Goal: Information Seeking & Learning: Compare options

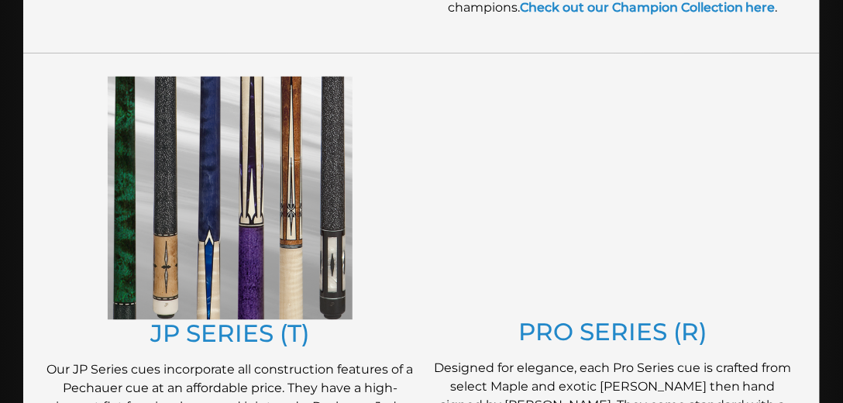
scroll to position [841, 0]
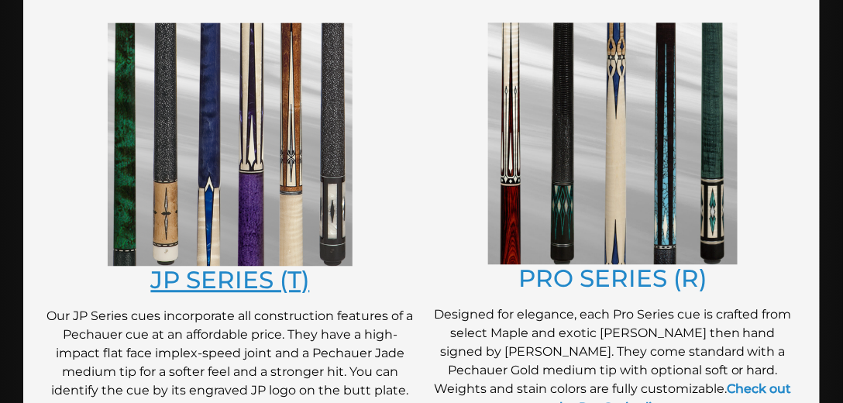
click at [276, 291] on link "JP SERIES (T)" at bounding box center [230, 279] width 159 height 29
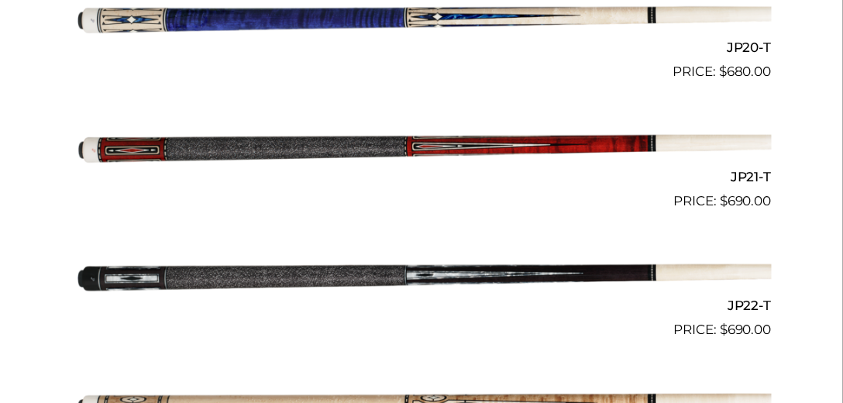
scroll to position [3012, 0]
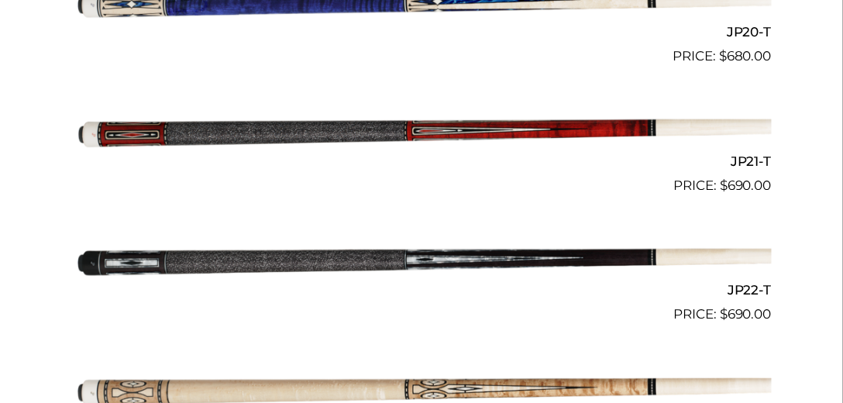
click at [453, 127] on img at bounding box center [421, 131] width 701 height 116
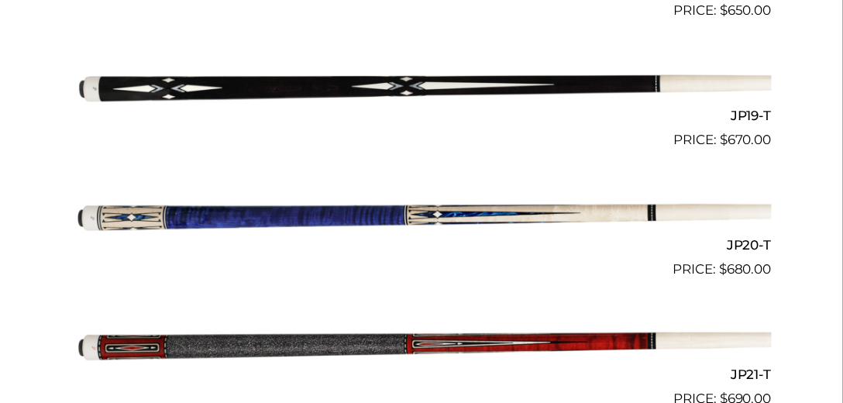
scroll to position [2791, 0]
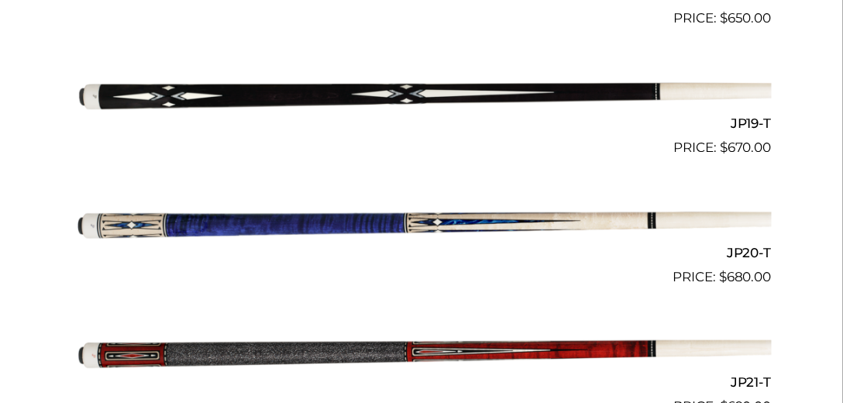
click at [445, 230] on img at bounding box center [421, 222] width 701 height 116
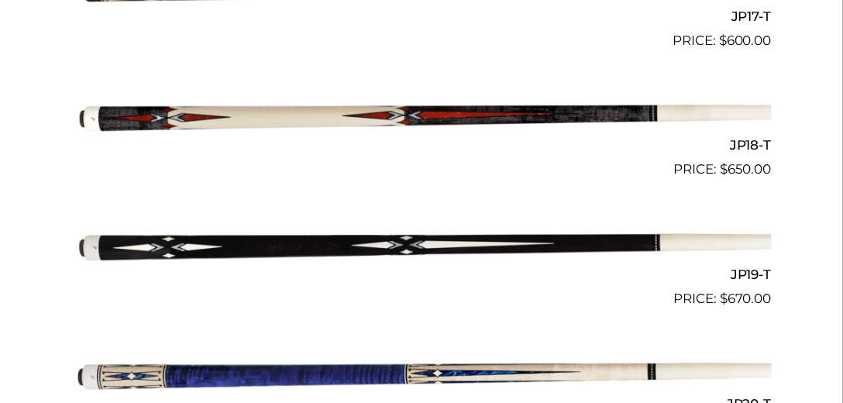
scroll to position [2613, 0]
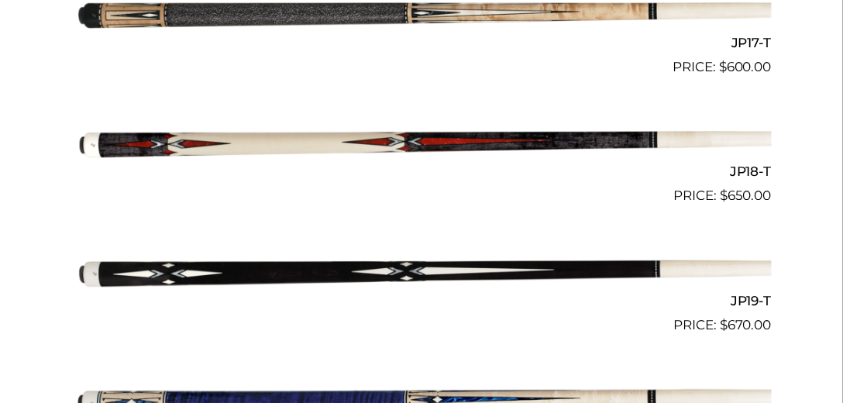
click at [438, 143] on img at bounding box center [421, 142] width 701 height 116
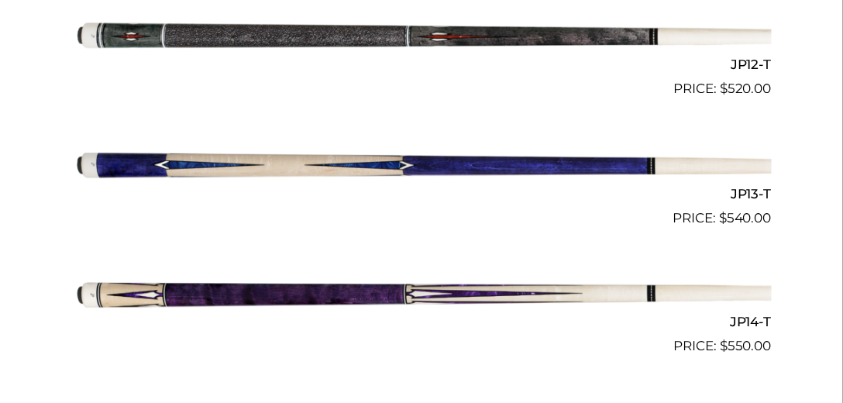
scroll to position [1949, 0]
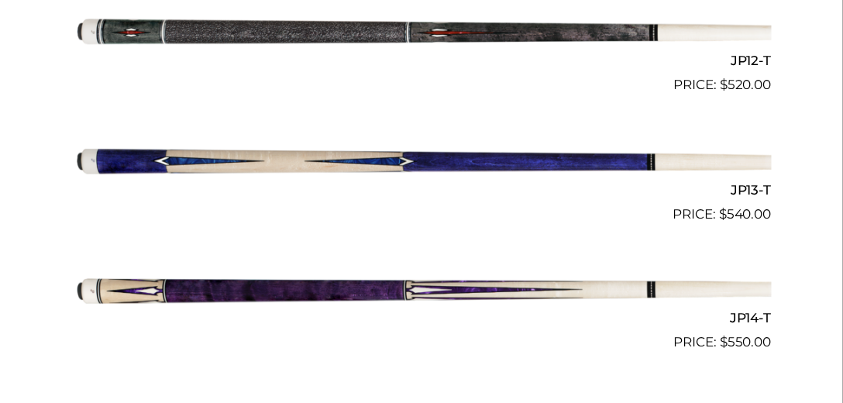
click at [397, 298] on img at bounding box center [421, 289] width 701 height 116
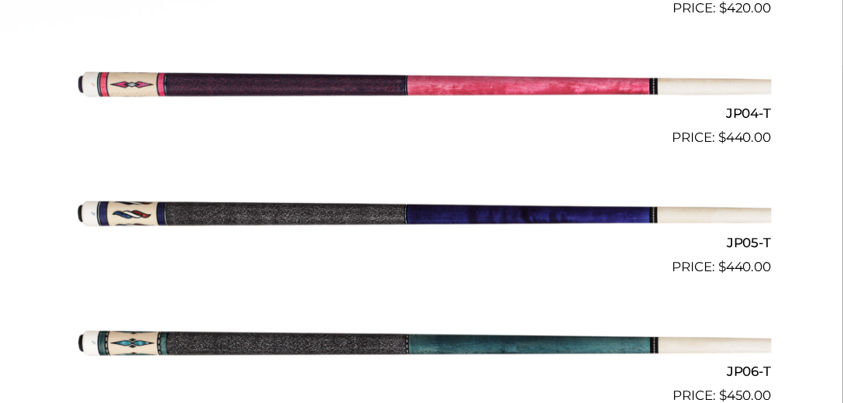
scroll to position [841, 0]
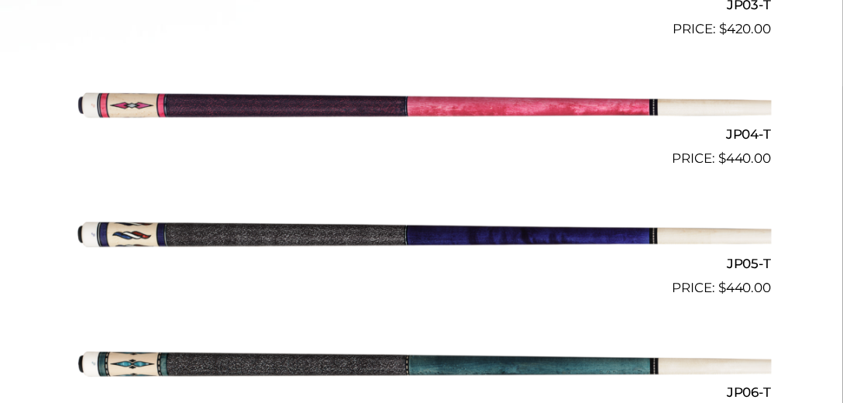
click at [134, 236] on img at bounding box center [421, 233] width 701 height 116
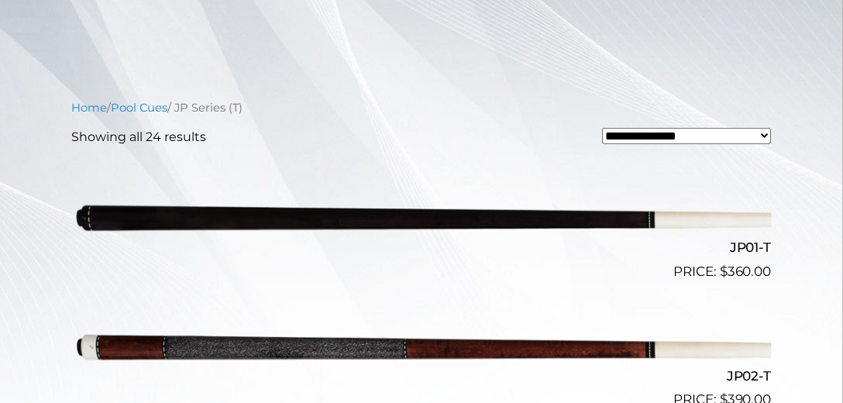
scroll to position [354, 0]
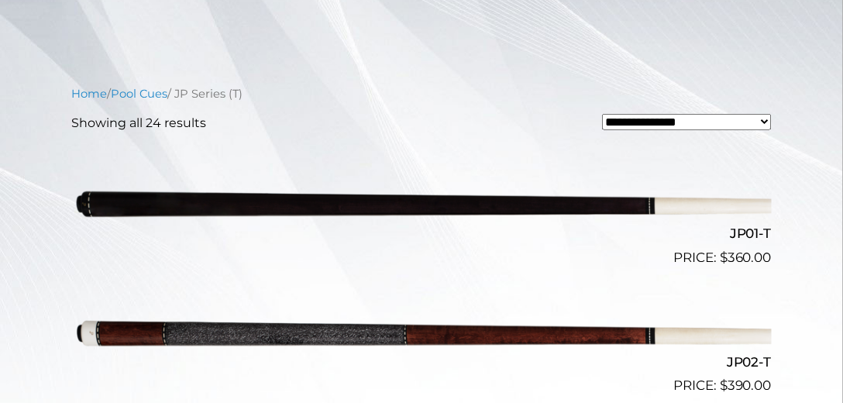
click at [389, 205] on img at bounding box center [421, 203] width 701 height 116
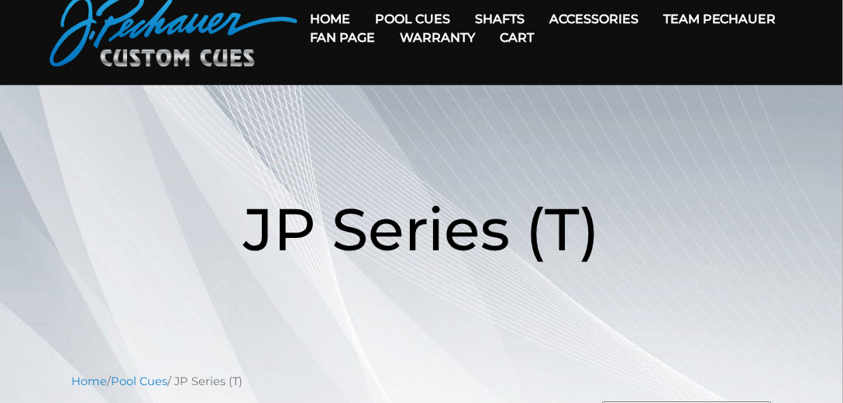
scroll to position [0, 0]
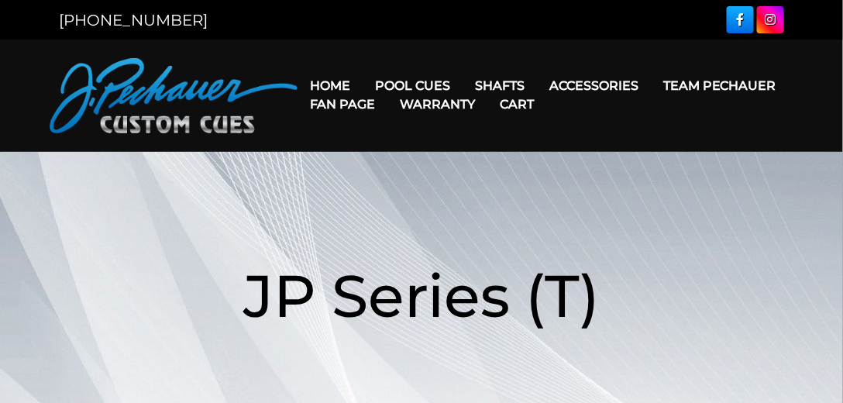
click at [151, 222] on h1 "JP Series (T)" at bounding box center [421, 295] width 819 height 179
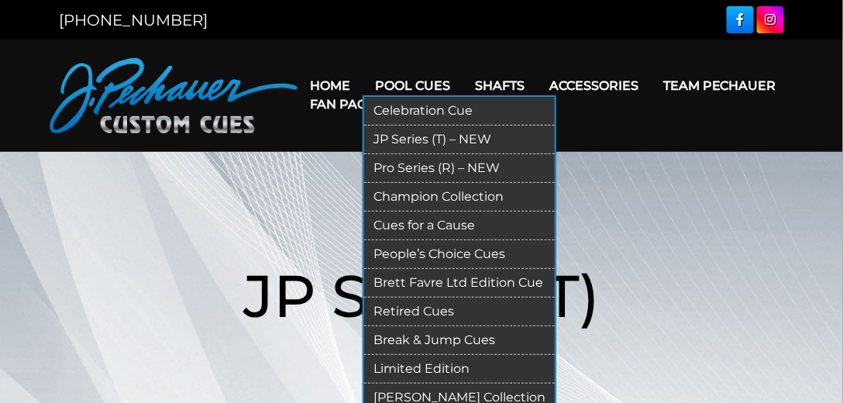
click at [407, 165] on link "Pro Series (R) – NEW" at bounding box center [459, 168] width 191 height 29
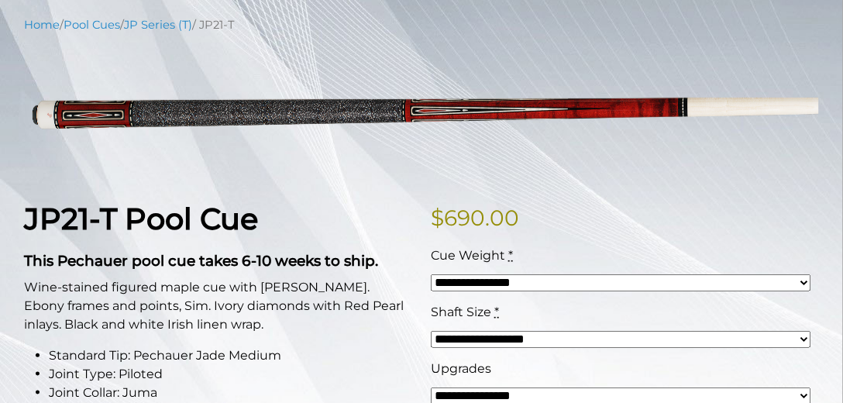
scroll to position [310, 0]
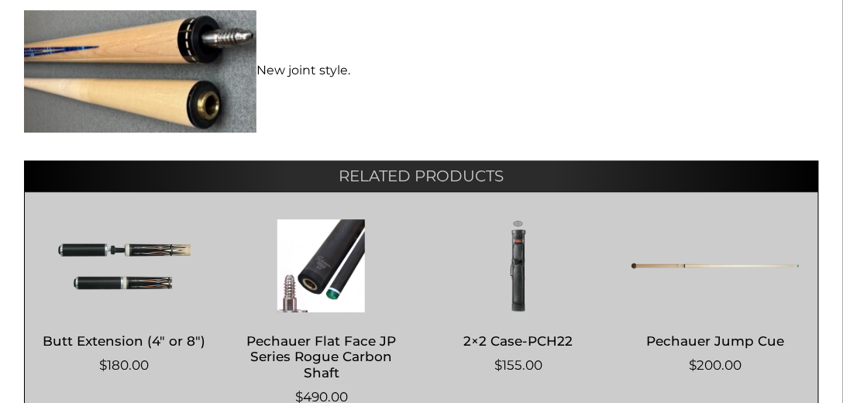
scroll to position [930, 0]
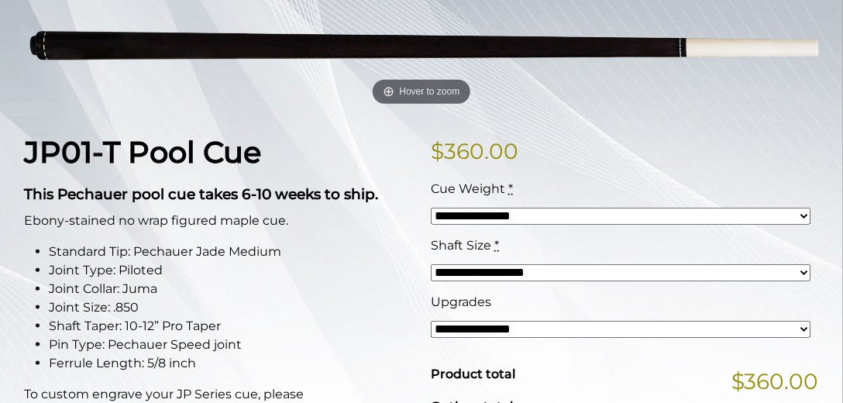
scroll to position [88, 0]
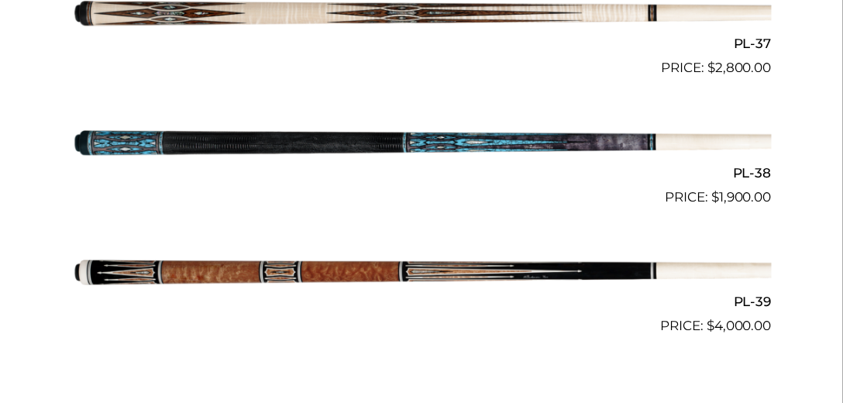
scroll to position [4031, 0]
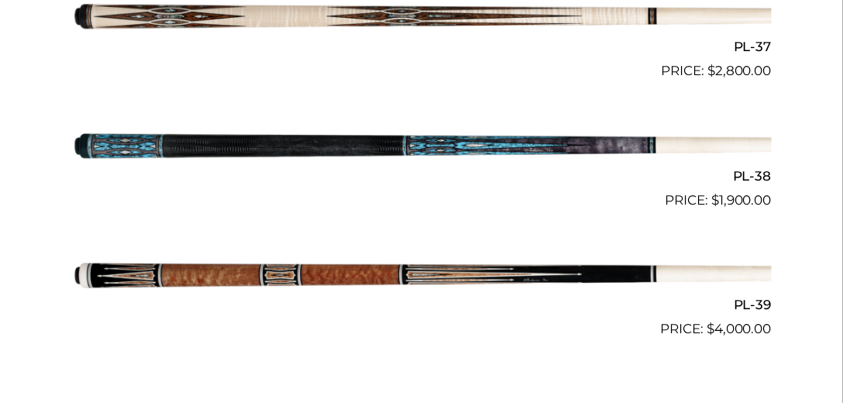
click at [382, 146] on img at bounding box center [421, 146] width 701 height 116
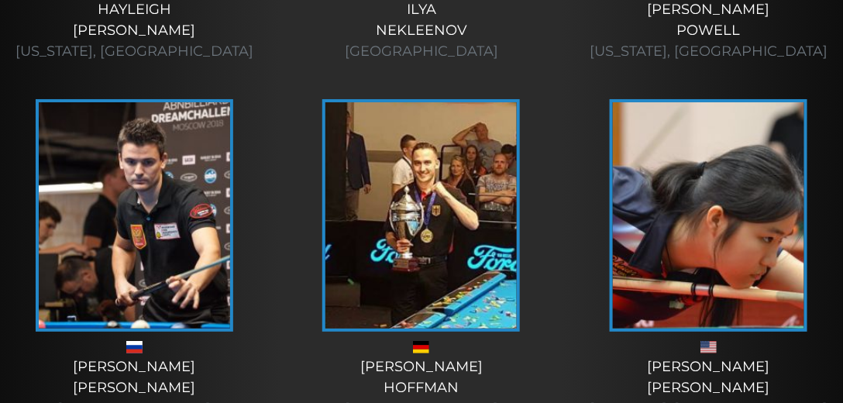
scroll to position [1505, 0]
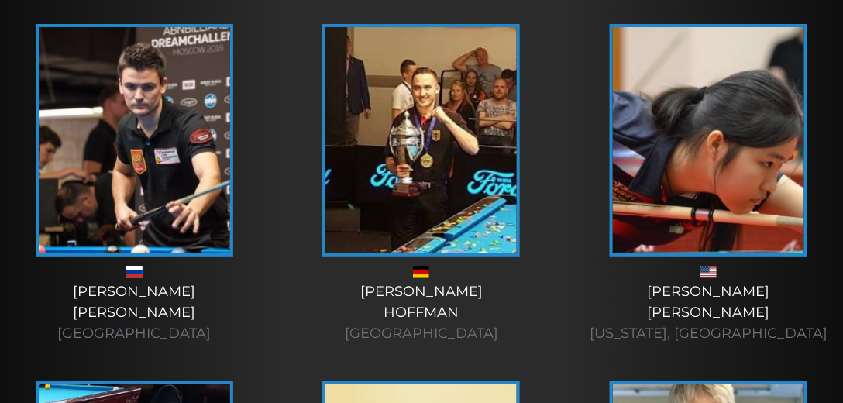
click at [191, 191] on img at bounding box center [134, 140] width 191 height 226
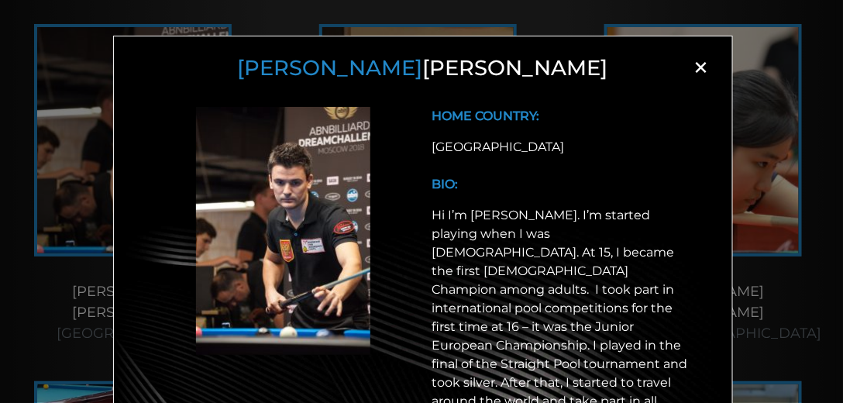
scroll to position [0, 0]
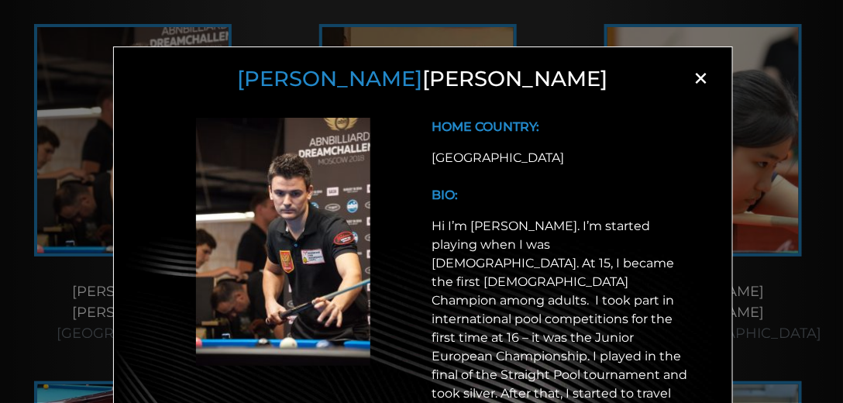
click at [699, 79] on span "×" at bounding box center [701, 78] width 23 height 23
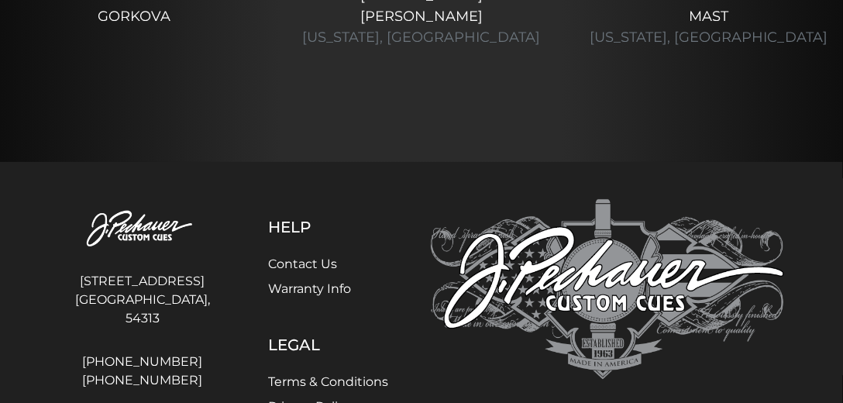
scroll to position [7412, 0]
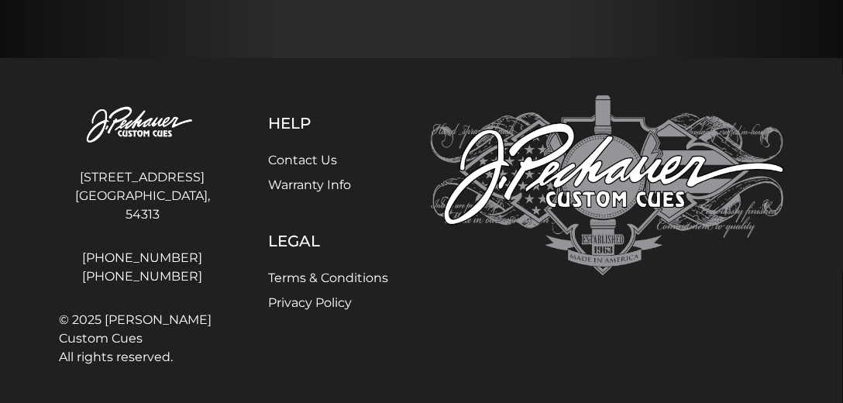
click at [330, 278] on link "Terms & Conditions" at bounding box center [329, 278] width 120 height 15
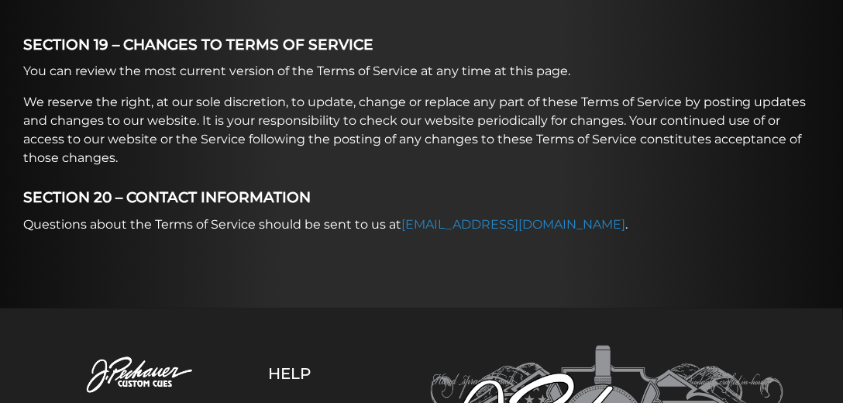
scroll to position [4803, 0]
